Goal: Information Seeking & Learning: Learn about a topic

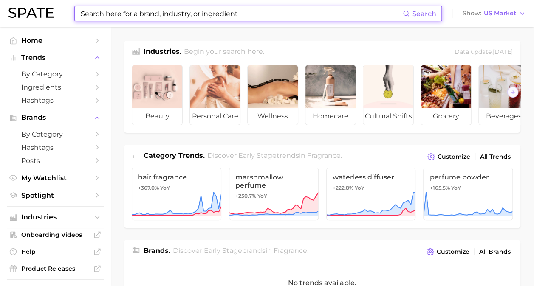
click at [166, 14] on input at bounding box center [241, 13] width 323 height 14
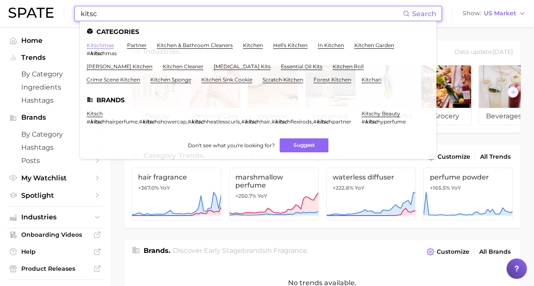
type input "kitsc"
click at [105, 45] on link "kitschmas" at bounding box center [100, 45] width 27 height 6
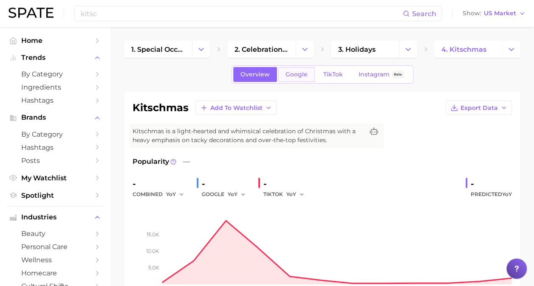
click at [289, 74] on span "Google" at bounding box center [297, 74] width 22 height 7
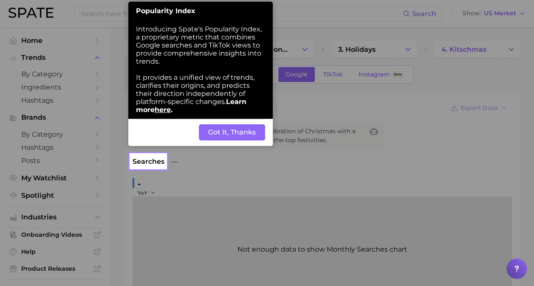
click at [232, 122] on div "Back Got It, Thanks" at bounding box center [200, 132] width 145 height 27
click at [224, 130] on button "Got It, Thanks" at bounding box center [232, 133] width 66 height 16
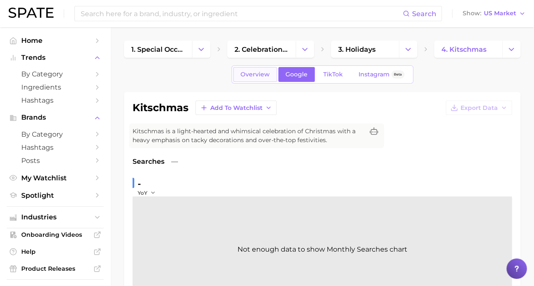
click at [266, 74] on span "Overview" at bounding box center [255, 74] width 29 height 7
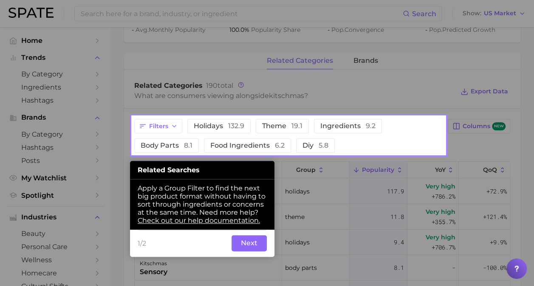
scroll to position [370, 0]
click at [248, 241] on button "Next" at bounding box center [249, 243] width 35 height 16
